Goal: Navigation & Orientation: Understand site structure

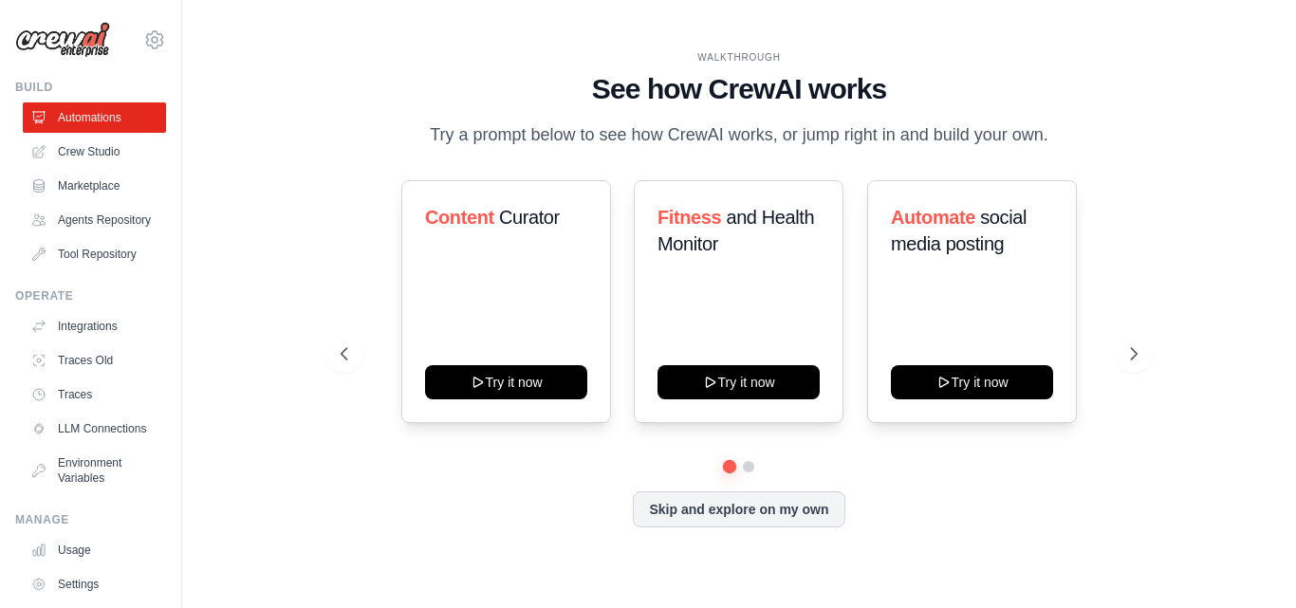
click at [1150, 368] on div "WALKTHROUGH See how [PERSON_NAME] works Try a prompt below to see how [PERSON_N…" at bounding box center [739, 303] width 842 height 507
click at [1135, 350] on button at bounding box center [1134, 354] width 38 height 38
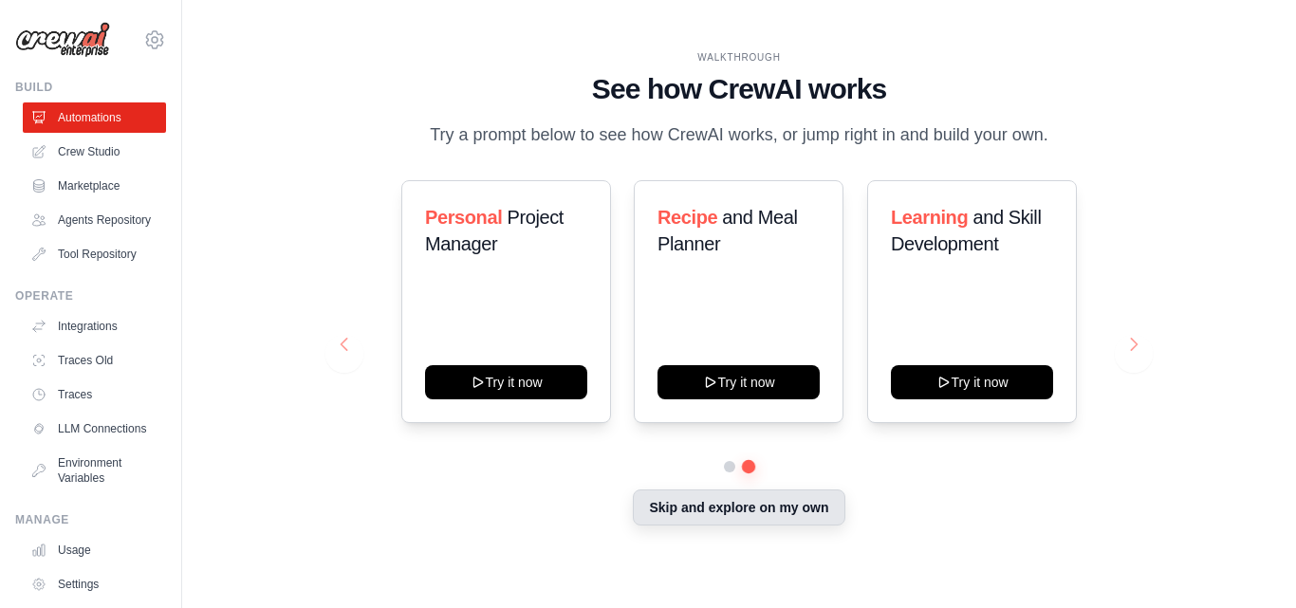
click at [779, 518] on button "Skip and explore on my own" at bounding box center [739, 507] width 212 height 36
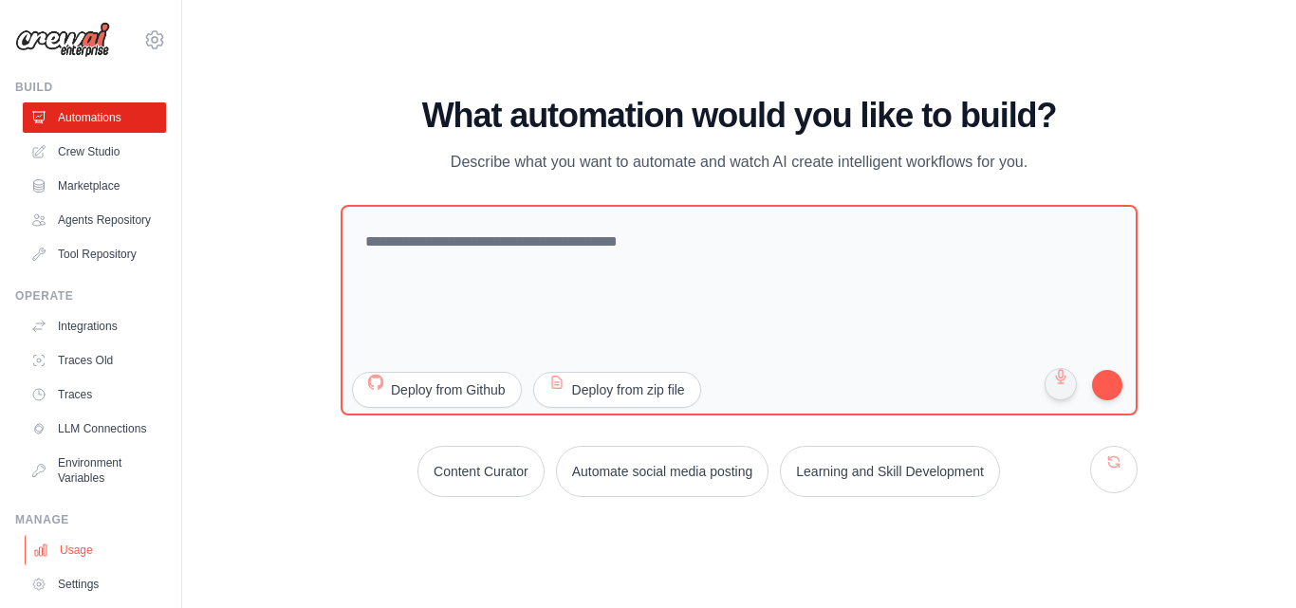
click at [104, 565] on link "Usage" at bounding box center [96, 550] width 143 height 30
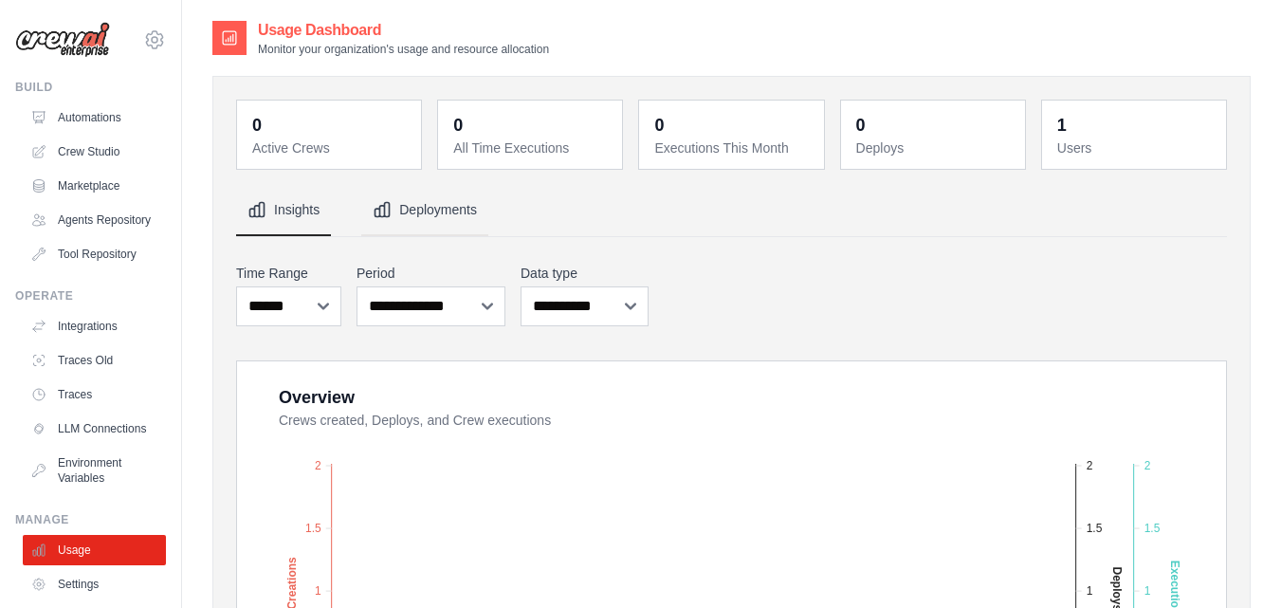
click at [429, 202] on button "Deployments" at bounding box center [424, 210] width 127 height 51
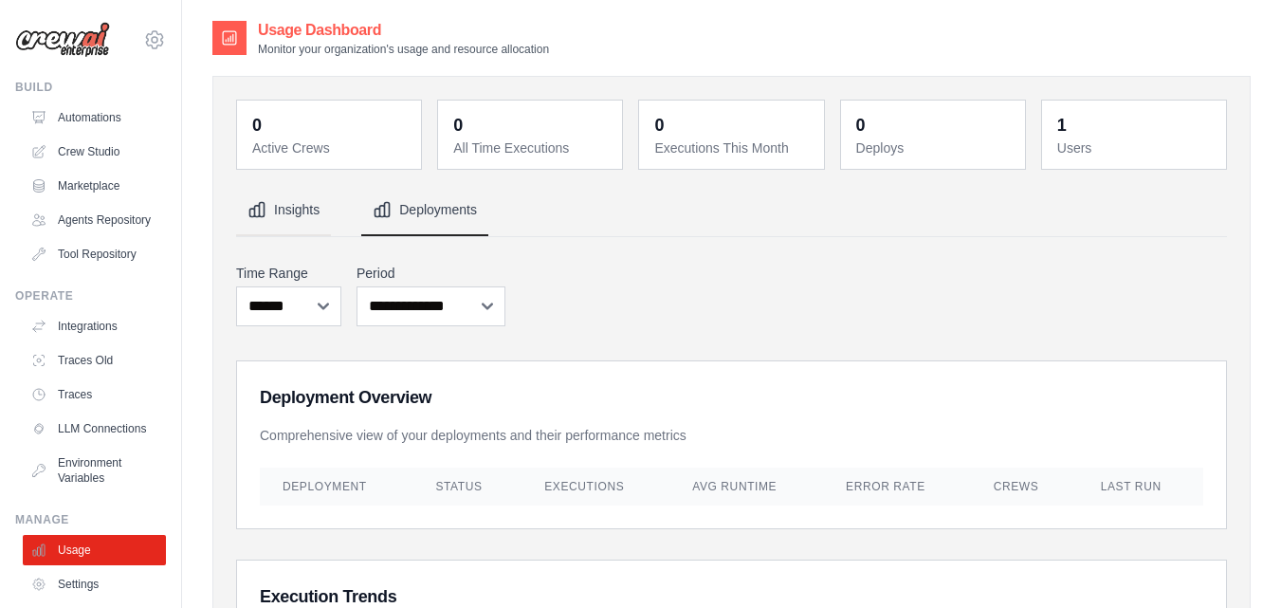
click at [293, 225] on button "Insights" at bounding box center [283, 210] width 95 height 51
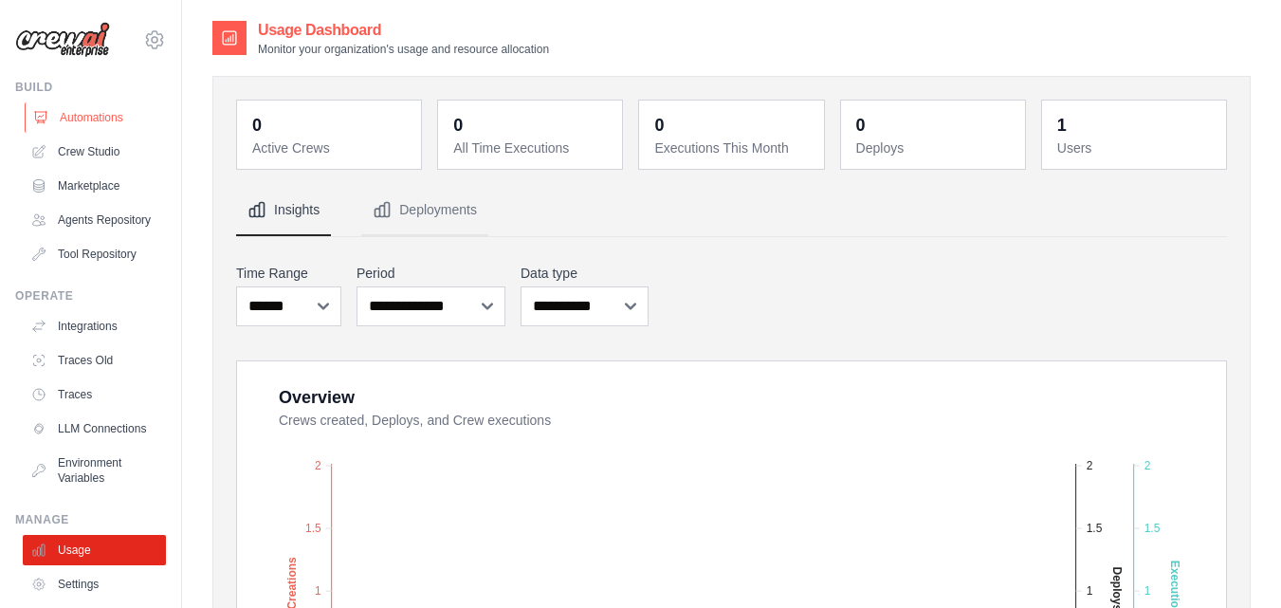
click at [111, 116] on link "Automations" at bounding box center [96, 117] width 143 height 30
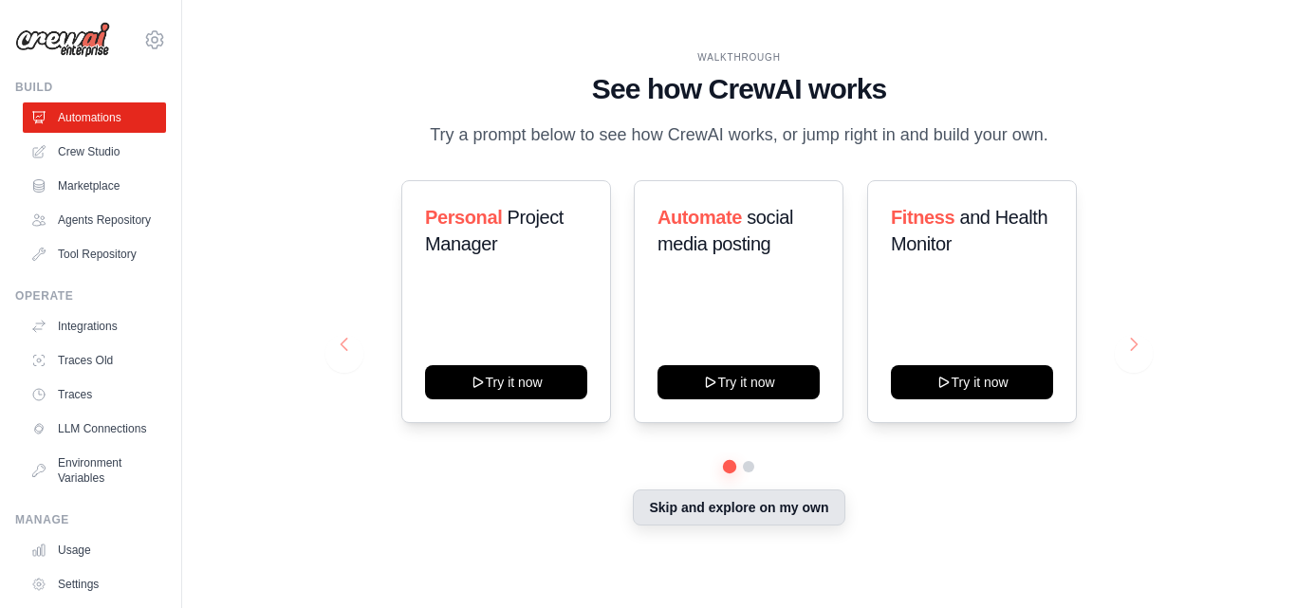
click at [696, 519] on button "Skip and explore on my own" at bounding box center [739, 507] width 212 height 36
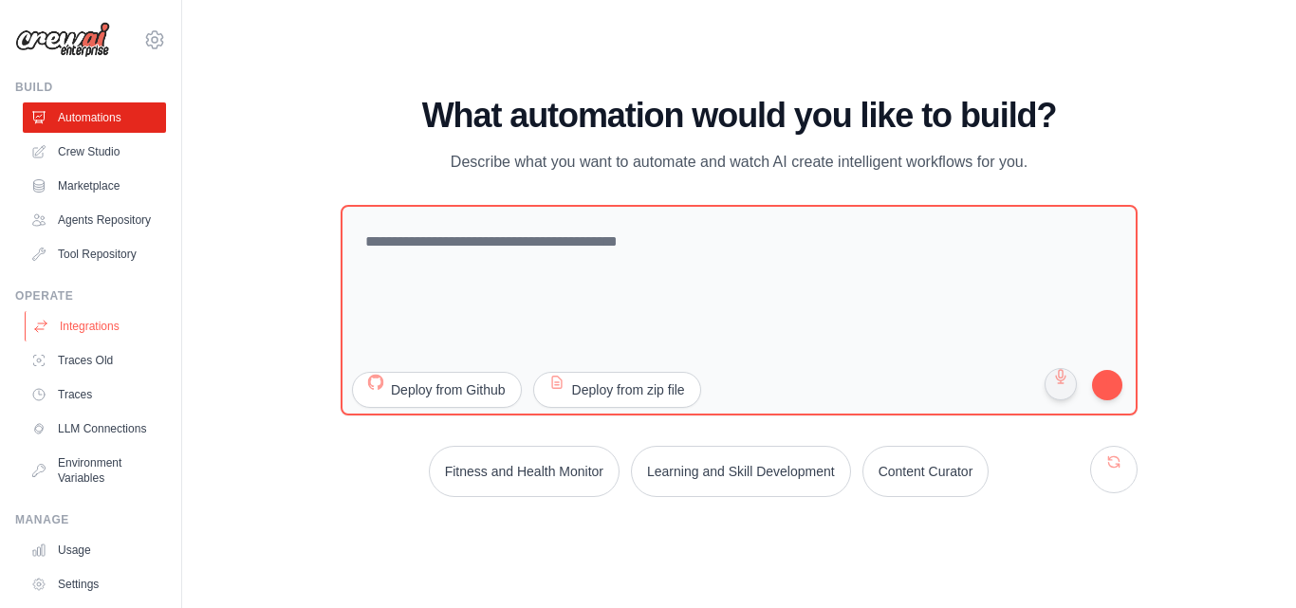
click at [107, 341] on link "Integrations" at bounding box center [96, 326] width 143 height 30
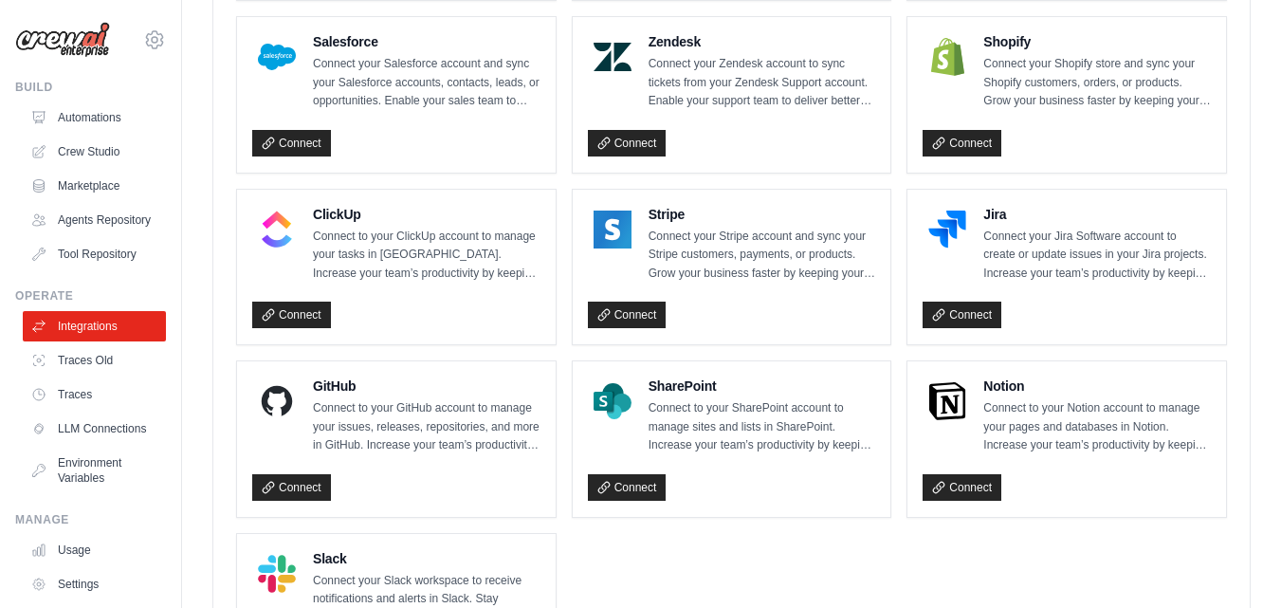
scroll to position [1407, 0]
